Goal: Find specific page/section: Find specific page/section

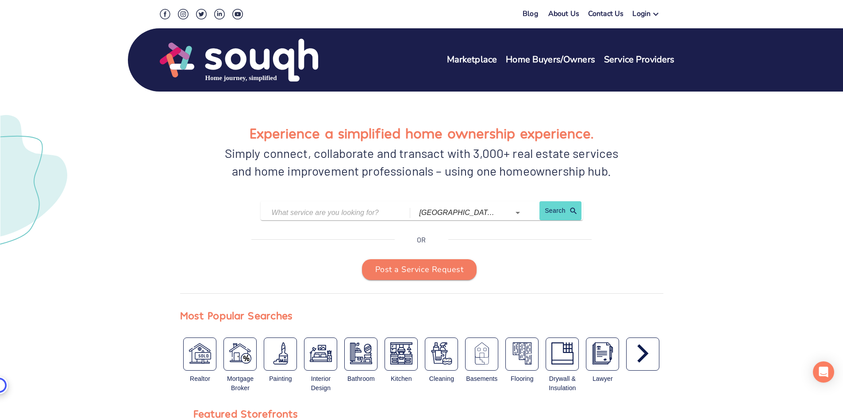
click at [569, 13] on link "About Us" at bounding box center [564, 15] width 31 height 13
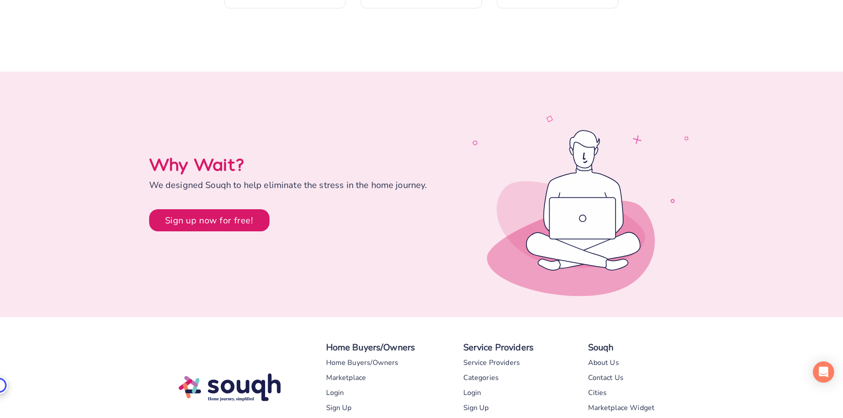
scroll to position [2615, 0]
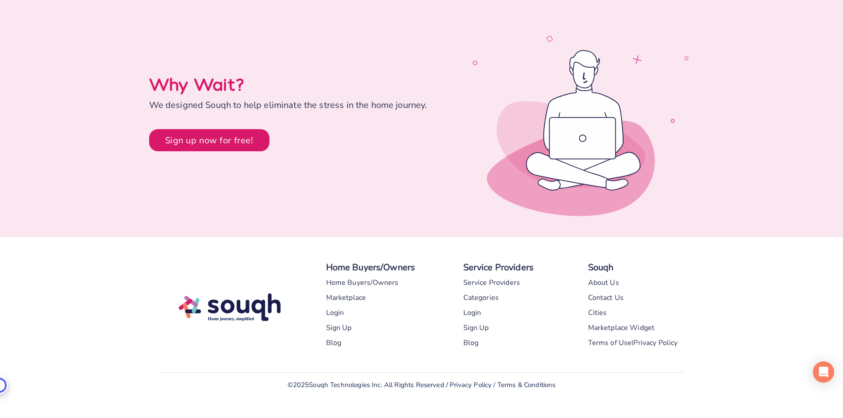
click at [479, 275] on div "Service Providers" at bounding box center [492, 282] width 57 height 15
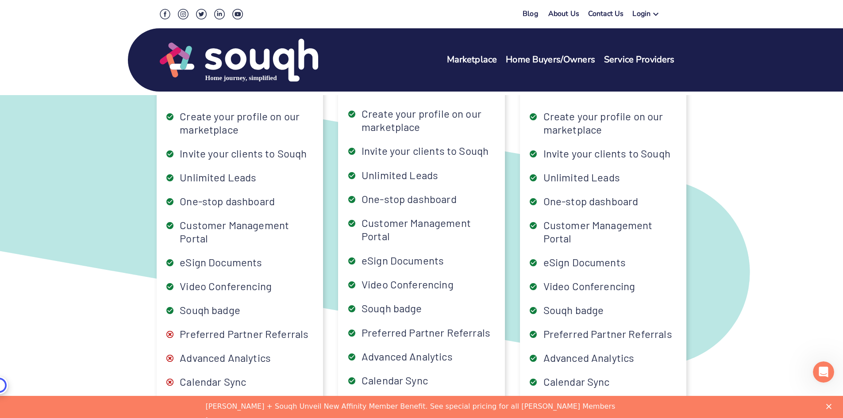
scroll to position [2258, 0]
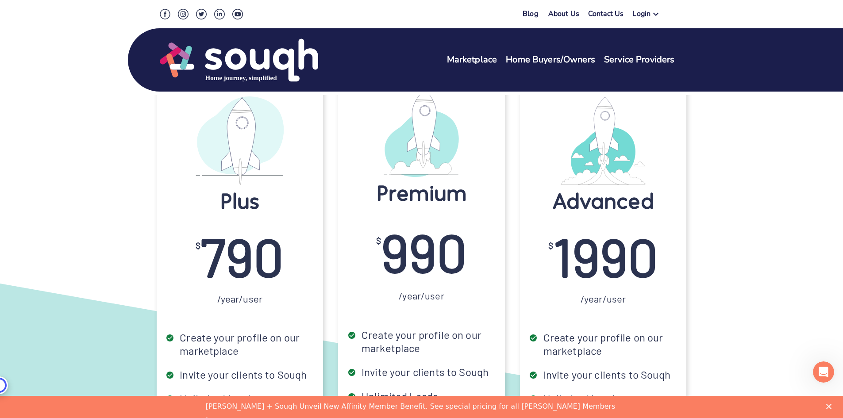
click at [486, 59] on link "Marketplace" at bounding box center [472, 60] width 50 height 13
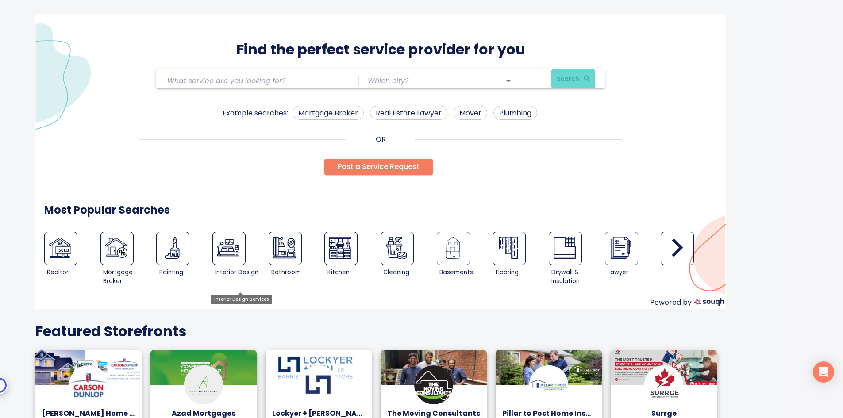
click at [220, 247] on img at bounding box center [228, 248] width 22 height 22
type input "Interior Design Services"
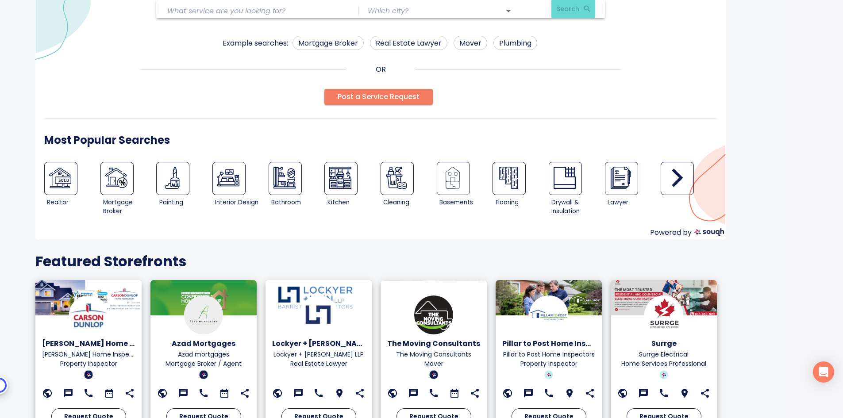
scroll to position [116, 0]
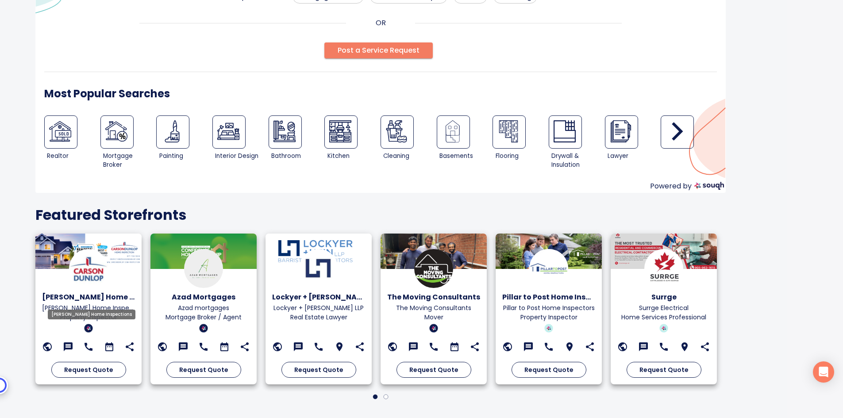
click at [101, 300] on h6 "[PERSON_NAME] Home Inspections" at bounding box center [88, 297] width 93 height 12
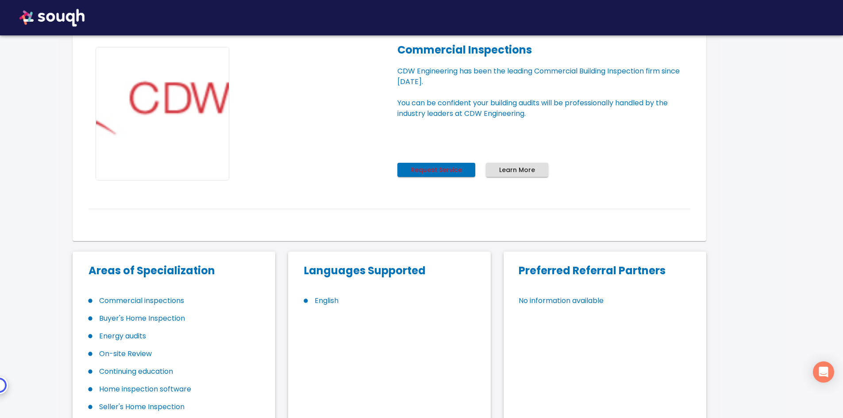
scroll to position [1727, 0]
